Goal: Task Accomplishment & Management: Manage account settings

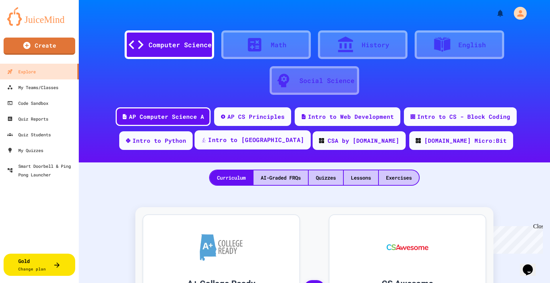
click at [289, 144] on div "Intro to [GEOGRAPHIC_DATA]" at bounding box center [256, 140] width 96 height 9
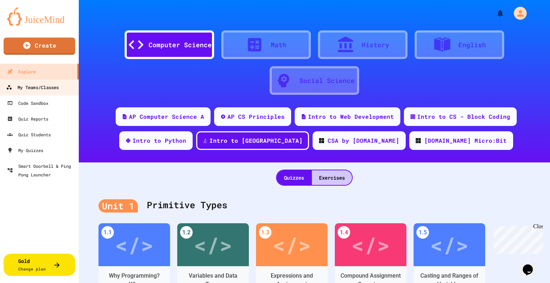
click at [32, 91] on div "My Teams/Classes" at bounding box center [32, 87] width 53 height 9
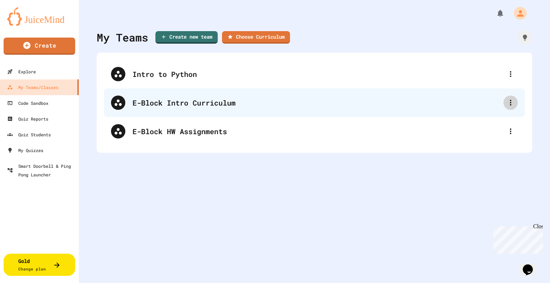
click at [506, 100] on icon at bounding box center [510, 102] width 9 height 9
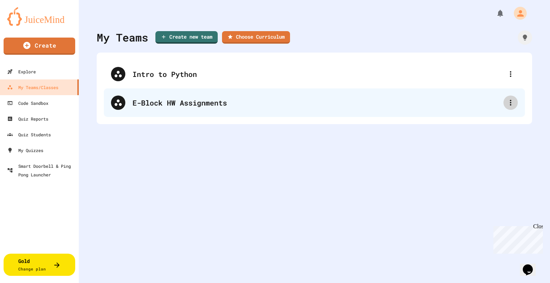
click at [510, 102] on div at bounding box center [511, 103] width 14 height 14
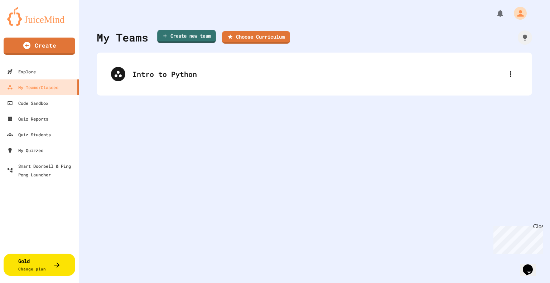
click at [197, 38] on link "Create new team" at bounding box center [186, 36] width 59 height 13
type input "**********"
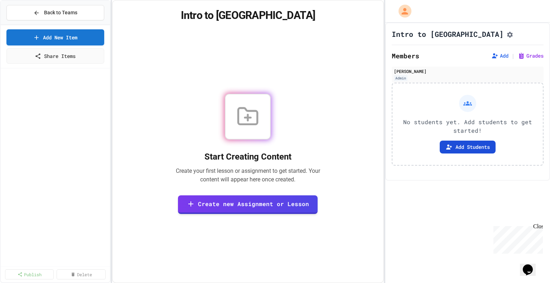
click at [470, 154] on button "Add Students" at bounding box center [468, 147] width 56 height 13
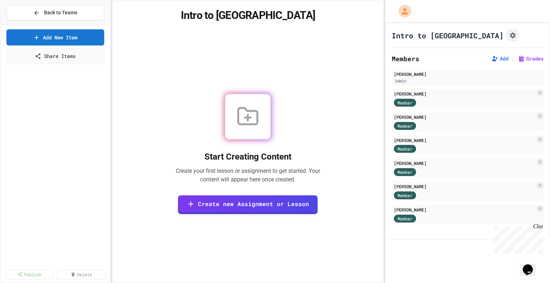
click at [538, 227] on div "Close" at bounding box center [537, 227] width 9 height 9
